Goal: Task Accomplishment & Management: Complete application form

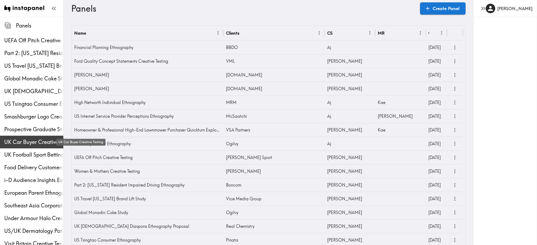
click at [34, 145] on span "UK Car Buyer Creative Testing" at bounding box center [33, 142] width 59 height 7
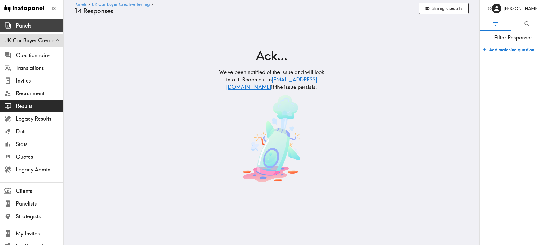
click at [24, 23] on span "Panels" at bounding box center [39, 25] width 47 height 7
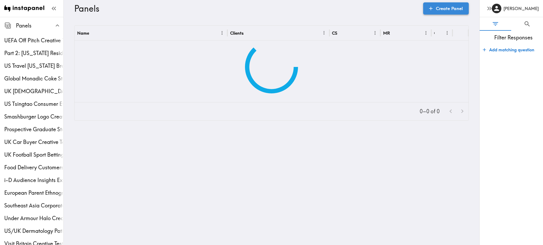
click at [431, 12] on link "Create Panel" at bounding box center [446, 8] width 46 height 12
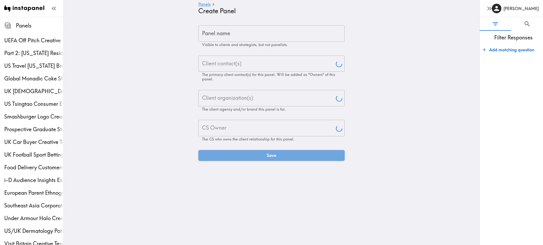
type input "[PERSON_NAME]"
click at [245, 32] on input "Panel name" at bounding box center [271, 33] width 146 height 16
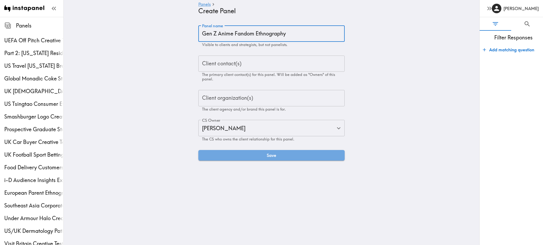
type input "Gen Z Anime Fandom Ethnography"
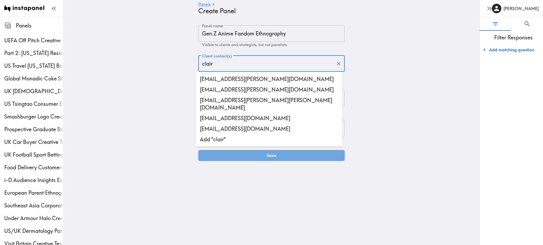
type input "claire"
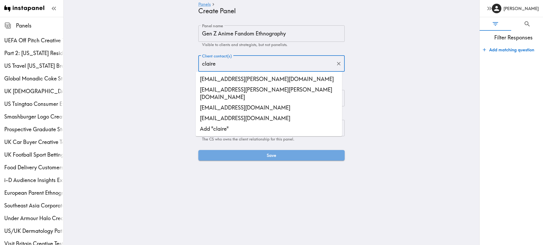
click at [259, 103] on li "[EMAIL_ADDRESS][DOMAIN_NAME]" at bounding box center [269, 108] width 146 height 11
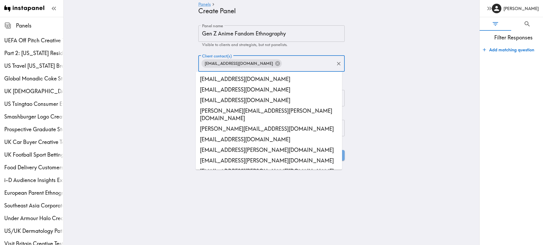
scroll to position [4789, 0]
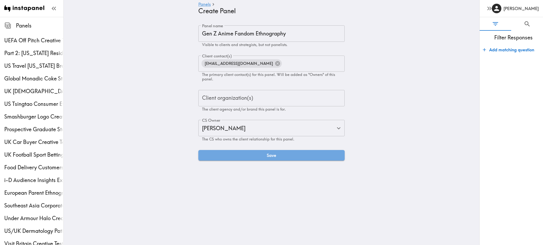
click at [394, 84] on main "Panels Create Panel Panel name Gen Z Anime Fandom Ethnography Panel name Visibl…" at bounding box center [271, 93] width 415 height 152
click at [277, 99] on input "Client organization(s)" at bounding box center [271, 98] width 141 height 12
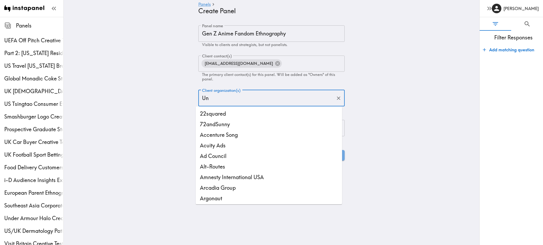
type input "Uni"
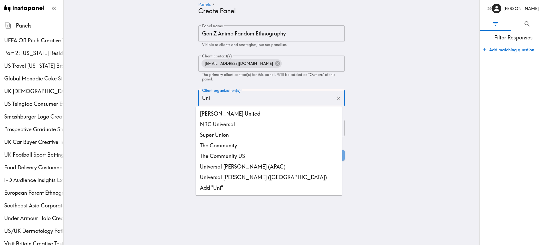
click at [252, 165] on li "Universal [PERSON_NAME] (APAC)" at bounding box center [269, 167] width 146 height 11
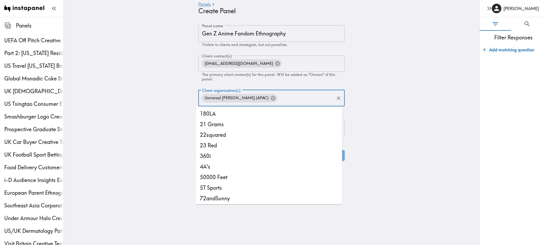
scroll to position [6697, 0]
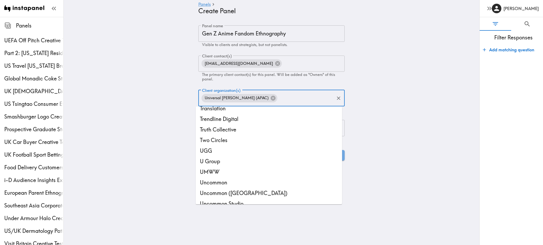
click at [431, 122] on main "Panels Create Panel Panel name Gen Z Anime Fandom Ethnography Panel name Visibl…" at bounding box center [271, 93] width 415 height 152
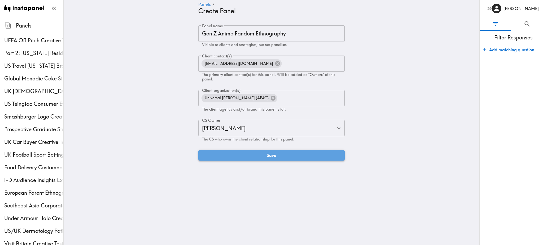
click at [264, 153] on button "Save" at bounding box center [271, 155] width 146 height 11
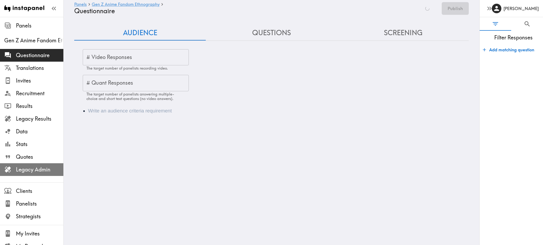
click at [33, 171] on span "Legacy Admin" at bounding box center [39, 169] width 47 height 7
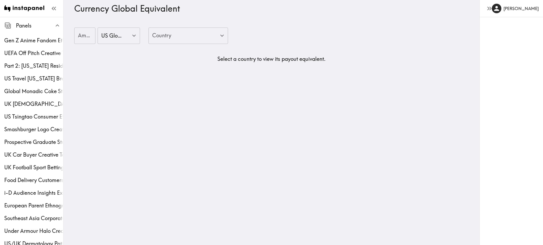
click at [77, 36] on input "Amount" at bounding box center [84, 36] width 21 height 16
type input "25"
click at [183, 40] on input "Country" at bounding box center [184, 36] width 67 height 12
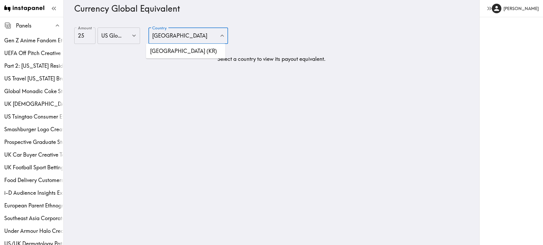
click at [176, 51] on li "South Korea (KR)" at bounding box center [185, 51] width 79 height 11
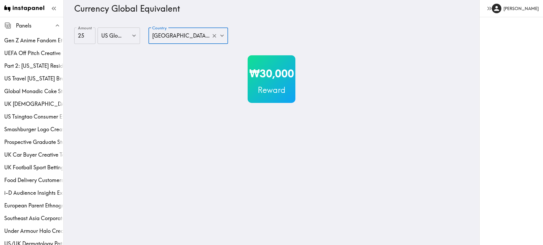
type input "South Korea (KR)"
click at [211, 36] on icon "Clear" at bounding box center [214, 36] width 6 height 6
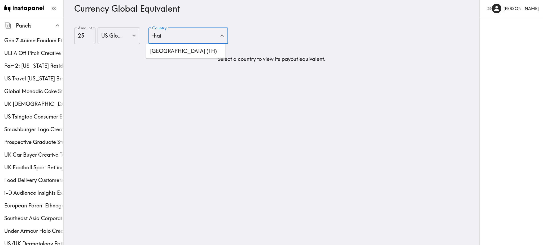
click at [183, 48] on li "Thailand (TH)" at bounding box center [185, 51] width 79 height 11
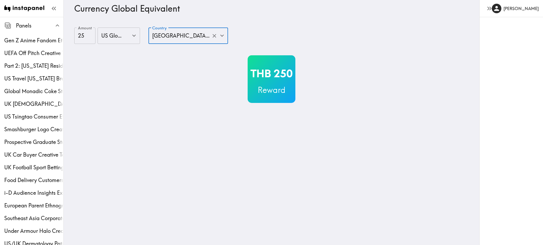
type input "Thailand (TH)"
click at [211, 38] on icon "Clear" at bounding box center [214, 36] width 6 height 6
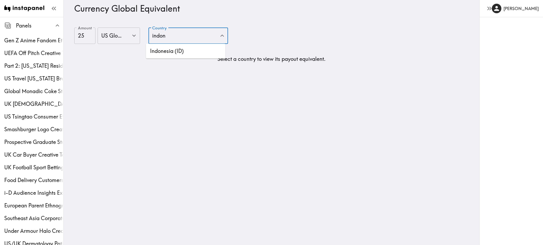
click at [190, 57] on ul "Indonesia (ID)" at bounding box center [185, 51] width 79 height 15
click at [182, 51] on li "Indonesia (ID)" at bounding box center [185, 51] width 79 height 11
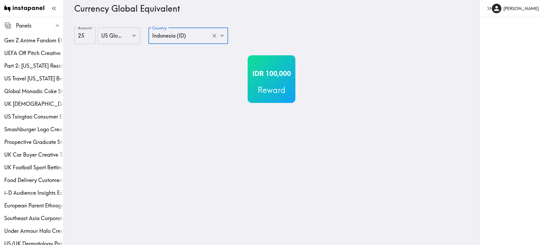
type input "Indonesia (ID)"
click at [212, 38] on icon "Clear" at bounding box center [214, 36] width 6 height 6
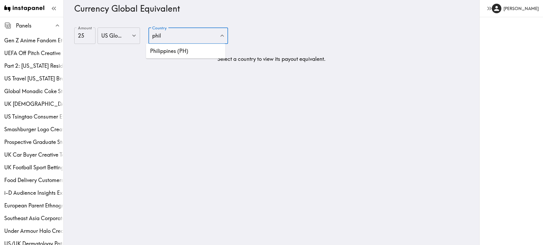
click at [193, 48] on li "Philippines (PH)" at bounding box center [185, 51] width 79 height 11
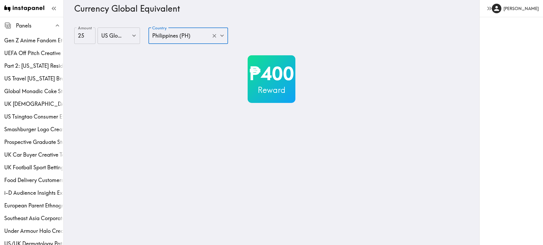
type input "Philippines (PH)"
